Goal: Information Seeking & Learning: Learn about a topic

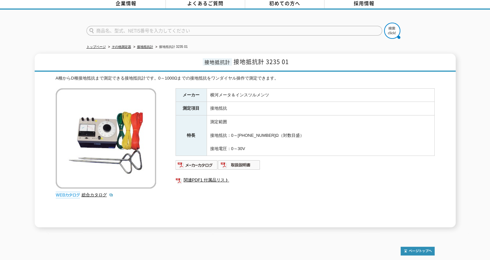
scroll to position [32, 0]
click at [98, 128] on img at bounding box center [106, 138] width 100 height 100
click at [205, 161] on img at bounding box center [197, 165] width 42 height 10
drag, startPoint x: 209, startPoint y: 90, endPoint x: 218, endPoint y: 91, distance: 9.7
click at [218, 91] on td "横河メータ＆インスツルメンツ" at bounding box center [321, 95] width 228 height 14
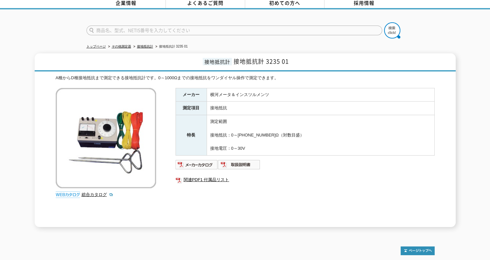
drag, startPoint x: 218, startPoint y: 91, endPoint x: 224, endPoint y: 95, distance: 7.4
click at [224, 95] on td "横河メータ＆インスツルメンツ" at bounding box center [321, 95] width 228 height 14
click at [258, 26] on input "text" at bounding box center [235, 31] width 296 height 10
click at [269, 26] on input "text" at bounding box center [235, 31] width 296 height 10
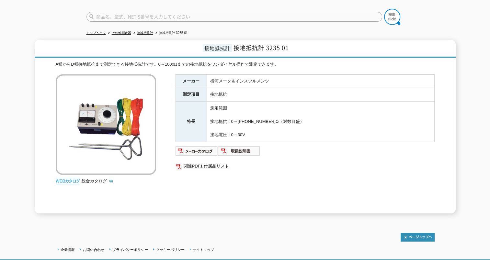
scroll to position [0, 0]
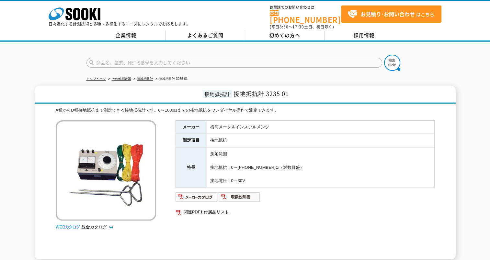
type input "商品名、型式、NETIS番号を入力してください"
